Goal: Information Seeking & Learning: Learn about a topic

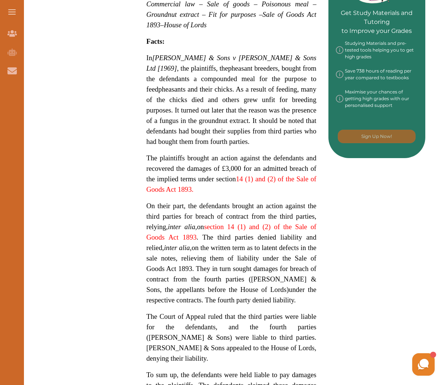
scroll to position [372, 0]
click at [172, 70] on span "In [PERSON_NAME] & Sons v [PERSON_NAME] & Sons Ltd [1969] , the plaintiffs, the" at bounding box center [231, 62] width 170 height 18
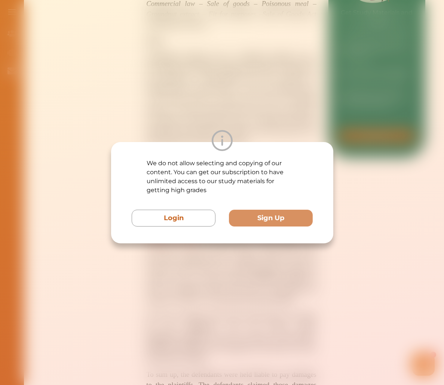
drag, startPoint x: 170, startPoint y: 67, endPoint x: 222, endPoint y: 128, distance: 80.1
click at [222, 126] on div "We do not allow selecting and copying of our content. You can get our subscript…" at bounding box center [222, 192] width 444 height 385
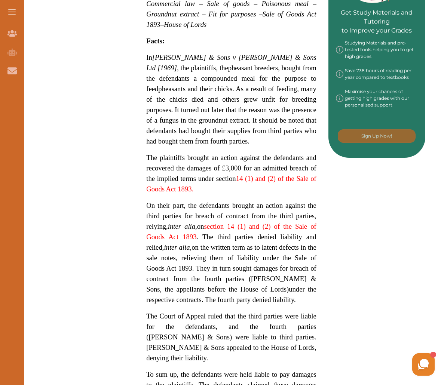
drag, startPoint x: 156, startPoint y: 58, endPoint x: 219, endPoint y: 119, distance: 87.7
click at [219, 119] on span "In [PERSON_NAME] & Sons v [PERSON_NAME] & Sons Ltd [1969] , the plaintiffs, the…" at bounding box center [231, 99] width 170 height 92
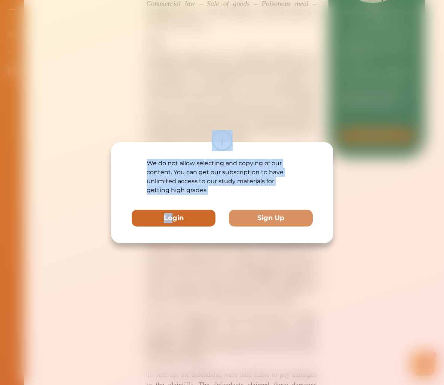
drag, startPoint x: 169, startPoint y: 84, endPoint x: 172, endPoint y: 220, distance: 136.0
click at [172, 220] on div "We do not allow selecting and copying of our content. You can get our subscript…" at bounding box center [222, 192] width 444 height 385
click at [170, 219] on button "Login" at bounding box center [174, 218] width 84 height 17
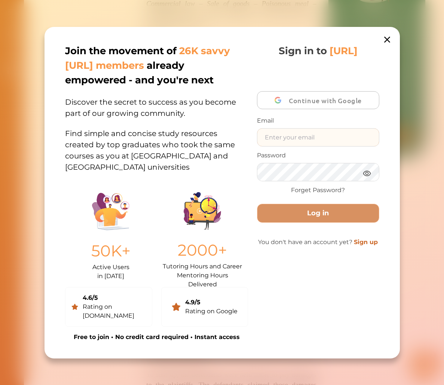
type input "[EMAIL_ADDRESS][DOMAIN_NAME]"
click at [392, 46] on div "Join the movement of 26K savvy [URL] members already empowered - and you're nex…" at bounding box center [221, 192] width 355 height 331
click at [387, 45] on icon at bounding box center [386, 39] width 10 height 10
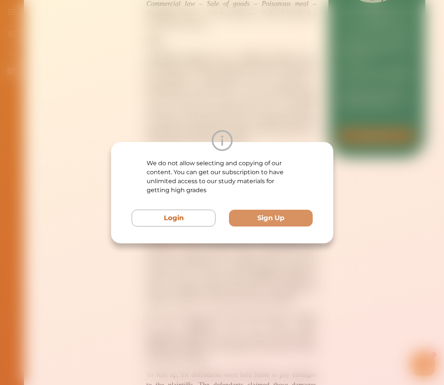
click at [333, 98] on div "We do not allow selecting and copying of our content. You can get our subscript…" at bounding box center [222, 192] width 444 height 385
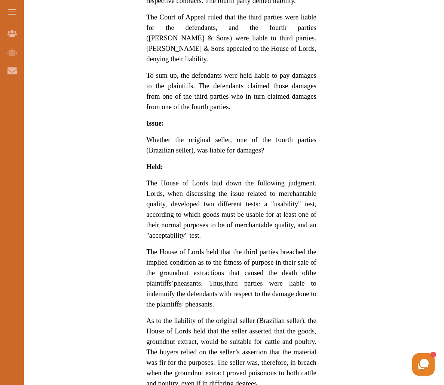
scroll to position [244, 0]
